Goal: Task Accomplishment & Management: Use online tool/utility

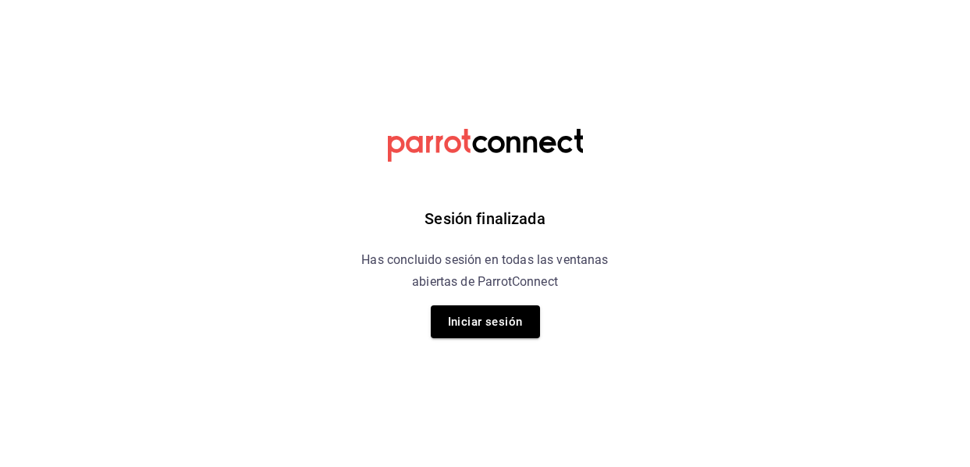
click at [649, 297] on div "Sesión finalizada Has concluido sesión en todas las ventanas abiertas de Parrot…" at bounding box center [485, 233] width 394 height 467
click at [520, 309] on button "Iniciar sesión" at bounding box center [485, 321] width 109 height 33
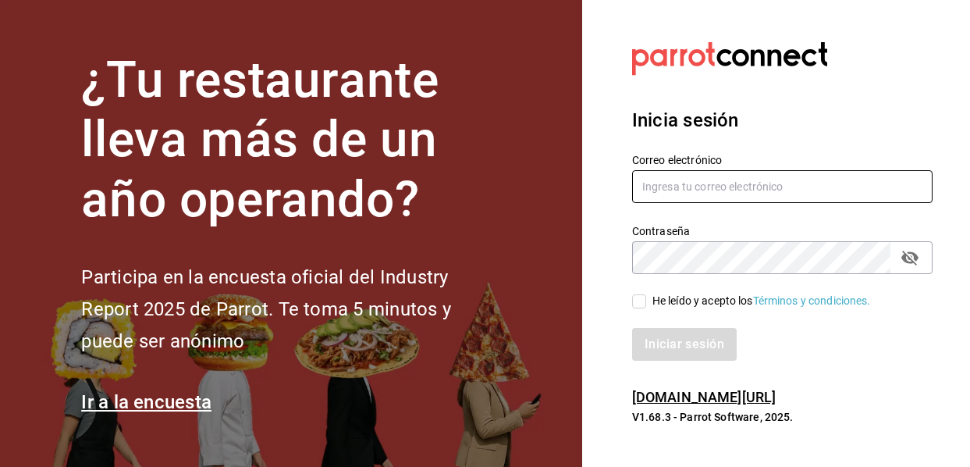
type input "[EMAIL_ADDRESS][DOMAIN_NAME]"
click at [641, 291] on div "He leído y acepto los Términos y condiciones." at bounding box center [772, 292] width 319 height 36
click at [647, 302] on span "He leído y acepto los Términos y condiciones." at bounding box center [758, 301] width 225 height 16
click at [646, 302] on input "He leído y acepto los Términos y condiciones." at bounding box center [639, 301] width 14 height 14
checkbox input "true"
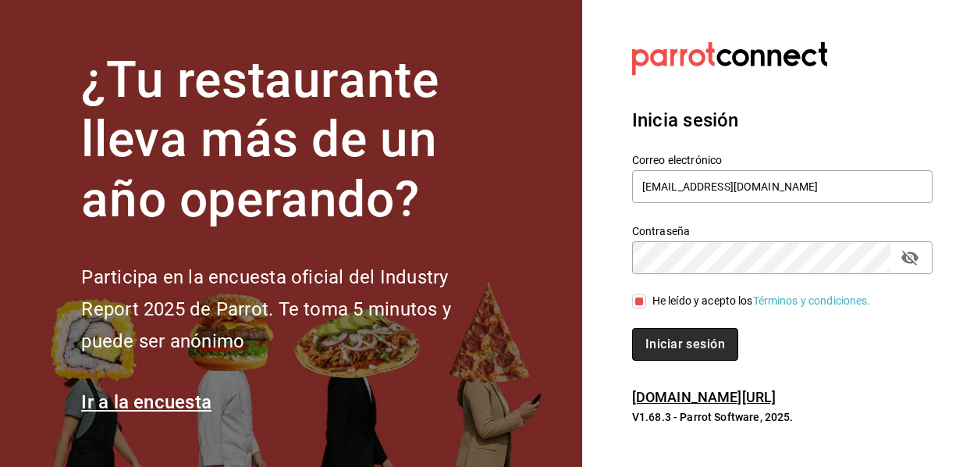
click at [699, 338] on button "Iniciar sesión" at bounding box center [685, 344] width 106 height 33
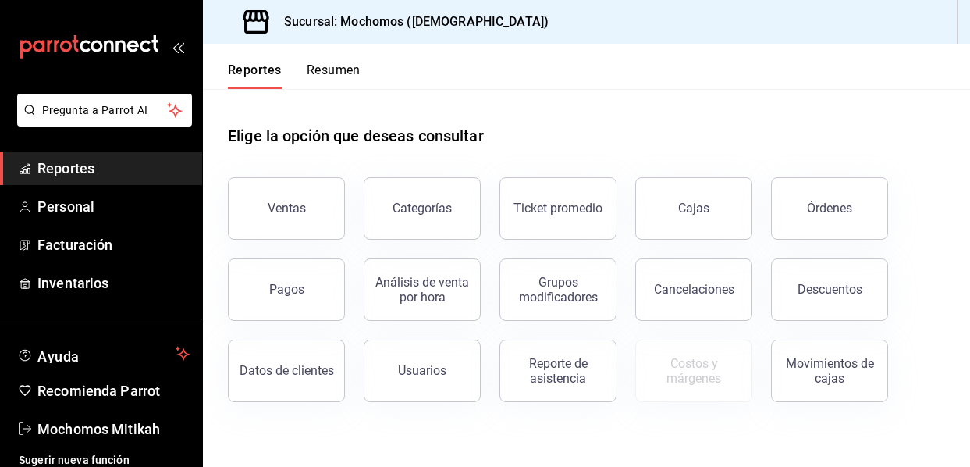
click at [396, 232] on button "Categorías" at bounding box center [422, 208] width 117 height 62
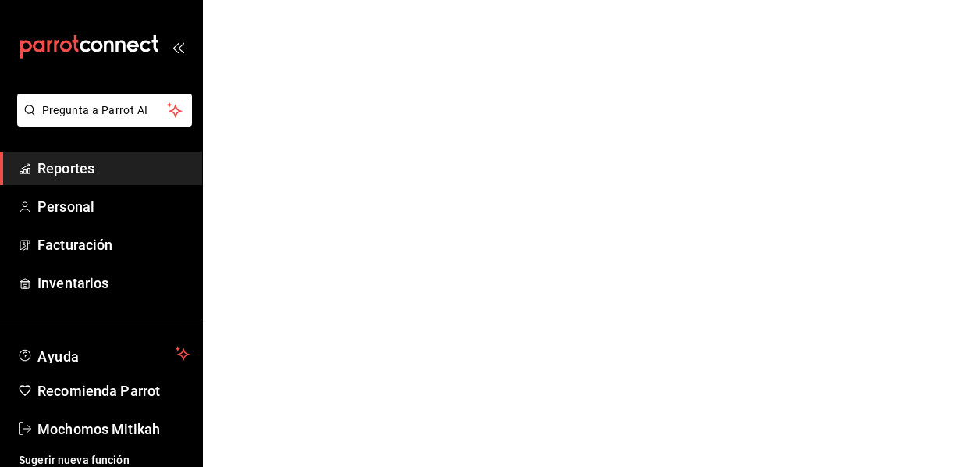
click at [304, 0] on html "Pregunta a Parrot AI Reportes Personal Facturación Inventarios Ayuda Recomienda…" at bounding box center [485, 0] width 970 height 0
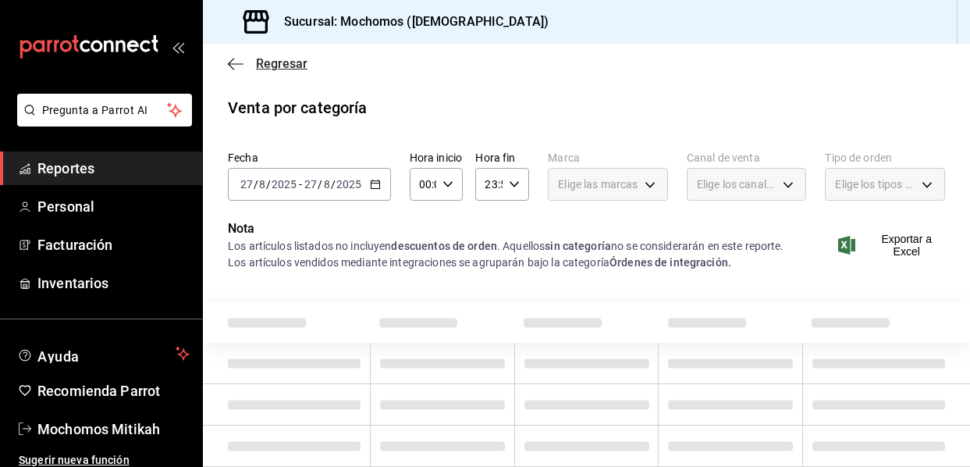
click at [239, 61] on icon "button" at bounding box center [236, 64] width 16 height 14
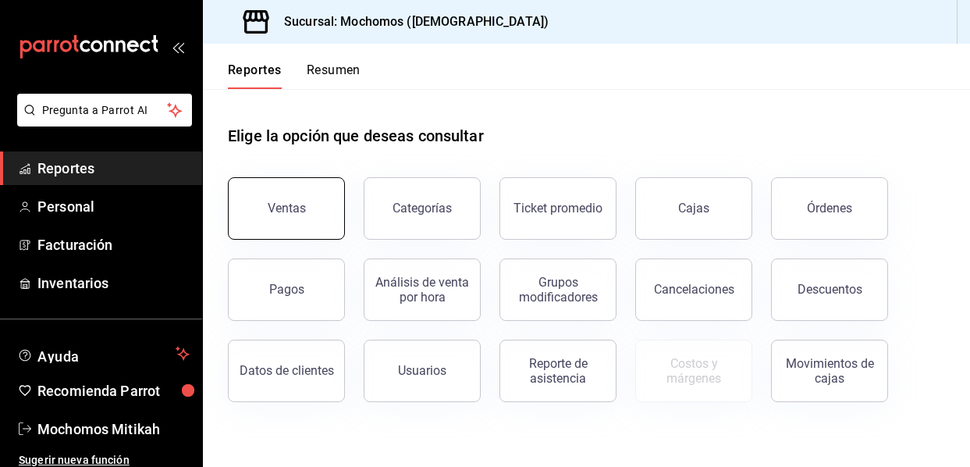
click at [264, 205] on button "Ventas" at bounding box center [286, 208] width 117 height 62
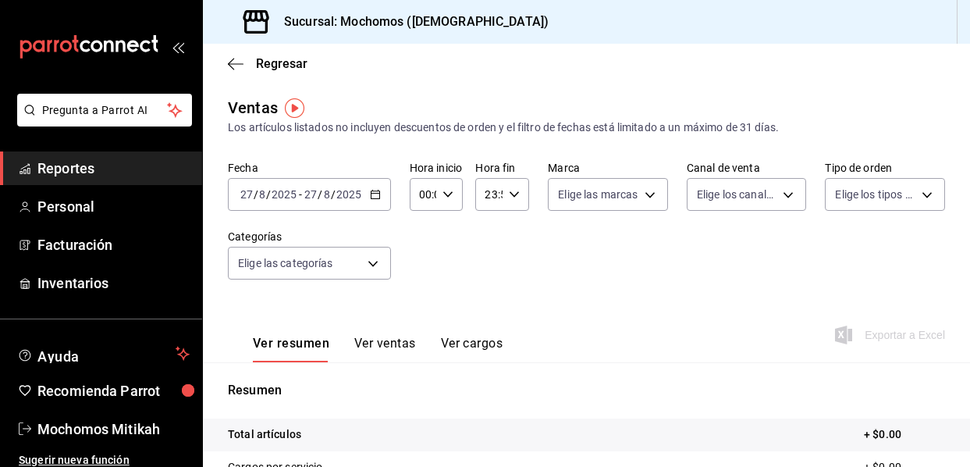
click at [382, 190] on div "[DATE] [DATE] - [DATE] [DATE]" at bounding box center [309, 194] width 163 height 33
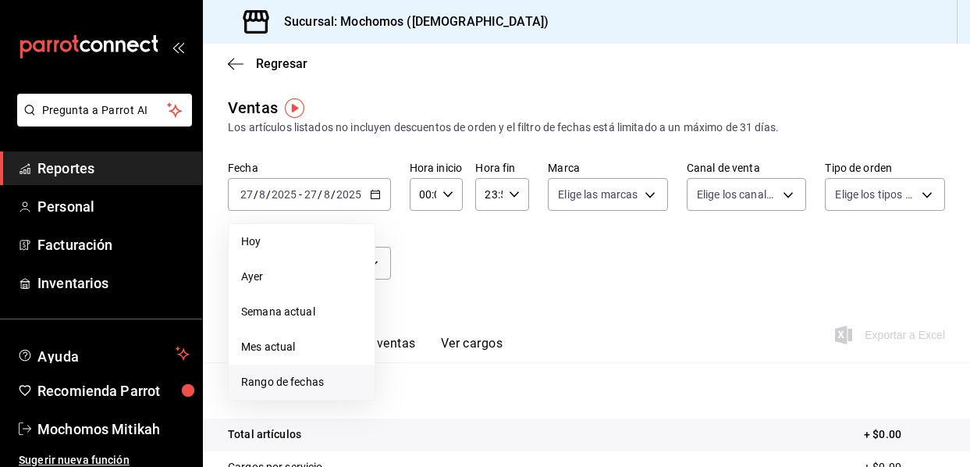
click at [328, 378] on span "Rango de fechas" at bounding box center [301, 382] width 121 height 16
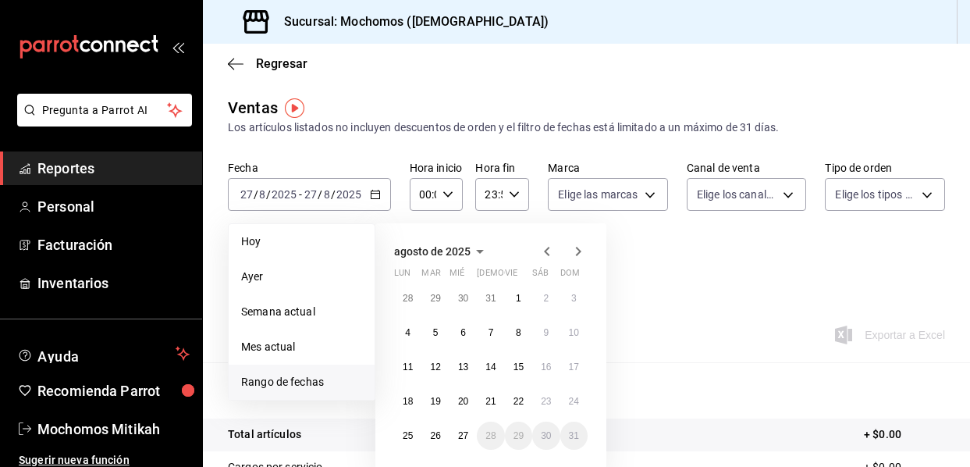
click at [311, 385] on span "Rango de fechas" at bounding box center [301, 382] width 121 height 16
click at [443, 435] on button "26" at bounding box center [434, 435] width 27 height 28
click at [463, 434] on abbr "27" at bounding box center [463, 435] width 10 height 11
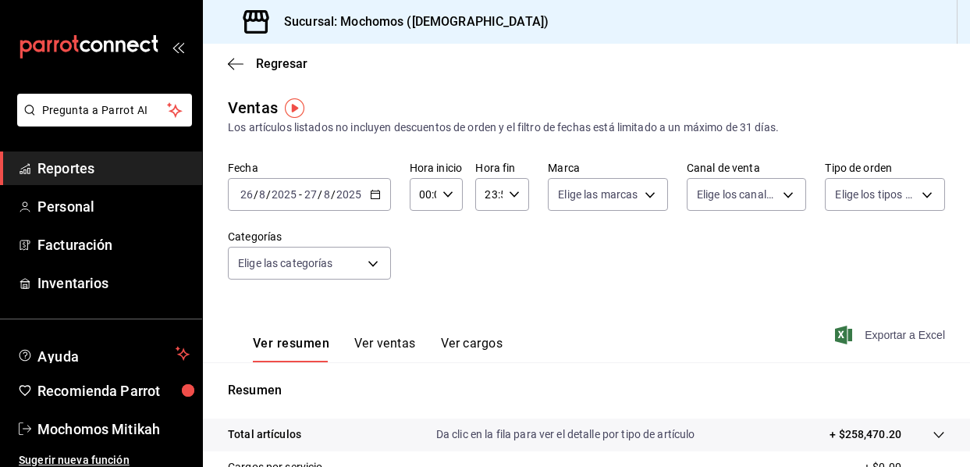
click at [844, 332] on span "Exportar a Excel" at bounding box center [891, 334] width 107 height 19
